Goal: Navigation & Orientation: Find specific page/section

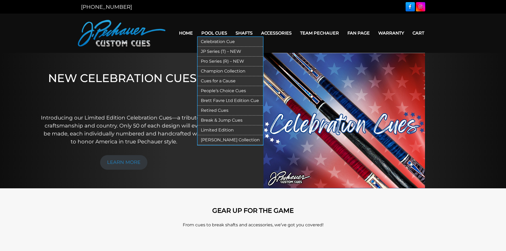
click at [235, 90] on link "People’s Choice Cues" at bounding box center [230, 91] width 65 height 10
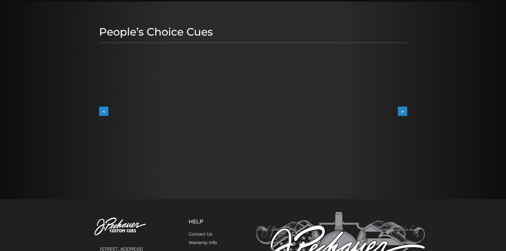
scroll to position [53, 0]
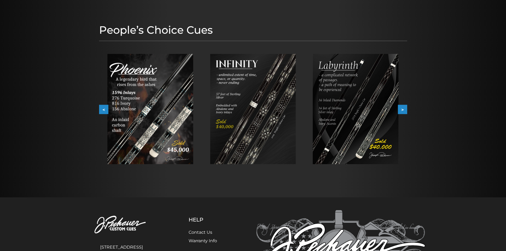
click at [165, 94] on img at bounding box center [150, 109] width 86 height 110
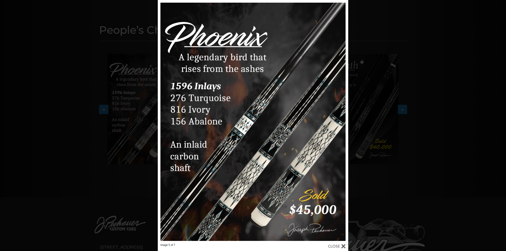
click at [81, 124] on div "Image 5 of 7" at bounding box center [253, 125] width 506 height 251
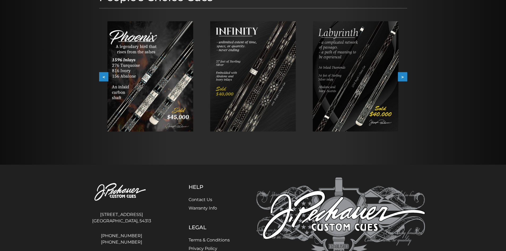
scroll to position [0, 0]
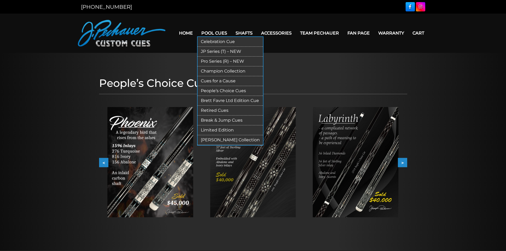
click at [232, 80] on link "Cues for a Cause" at bounding box center [230, 81] width 65 height 10
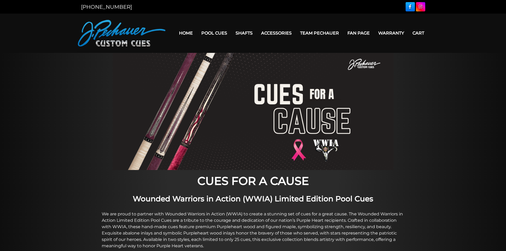
drag, startPoint x: 462, startPoint y: 171, endPoint x: 459, endPoint y: 83, distance: 87.7
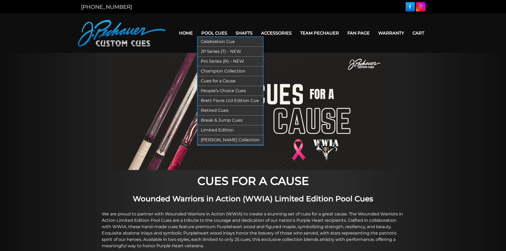
click at [215, 42] on link "Celebration Cue" at bounding box center [230, 42] width 65 height 10
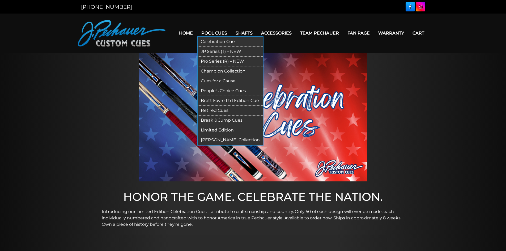
click at [220, 48] on link "JP Series (T) – NEW" at bounding box center [230, 52] width 65 height 10
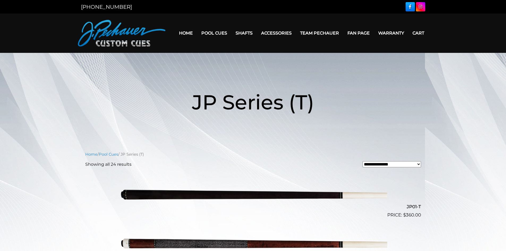
drag, startPoint x: 423, startPoint y: 91, endPoint x: 420, endPoint y: -23, distance: 113.7
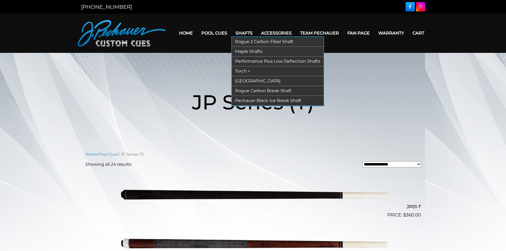
click at [249, 32] on link "Shafts" at bounding box center [243, 33] width 25 height 14
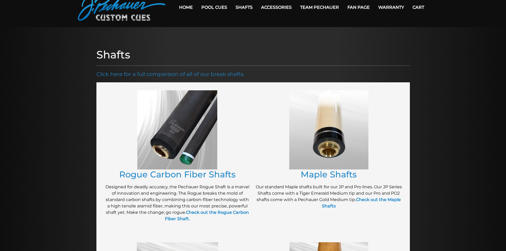
scroll to position [27, 0]
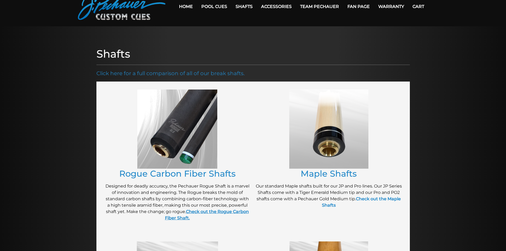
click at [215, 212] on strong "Check out the Rogue Carbon Fiber Shaft." at bounding box center [207, 214] width 84 height 11
